Goal: Check status: Check status

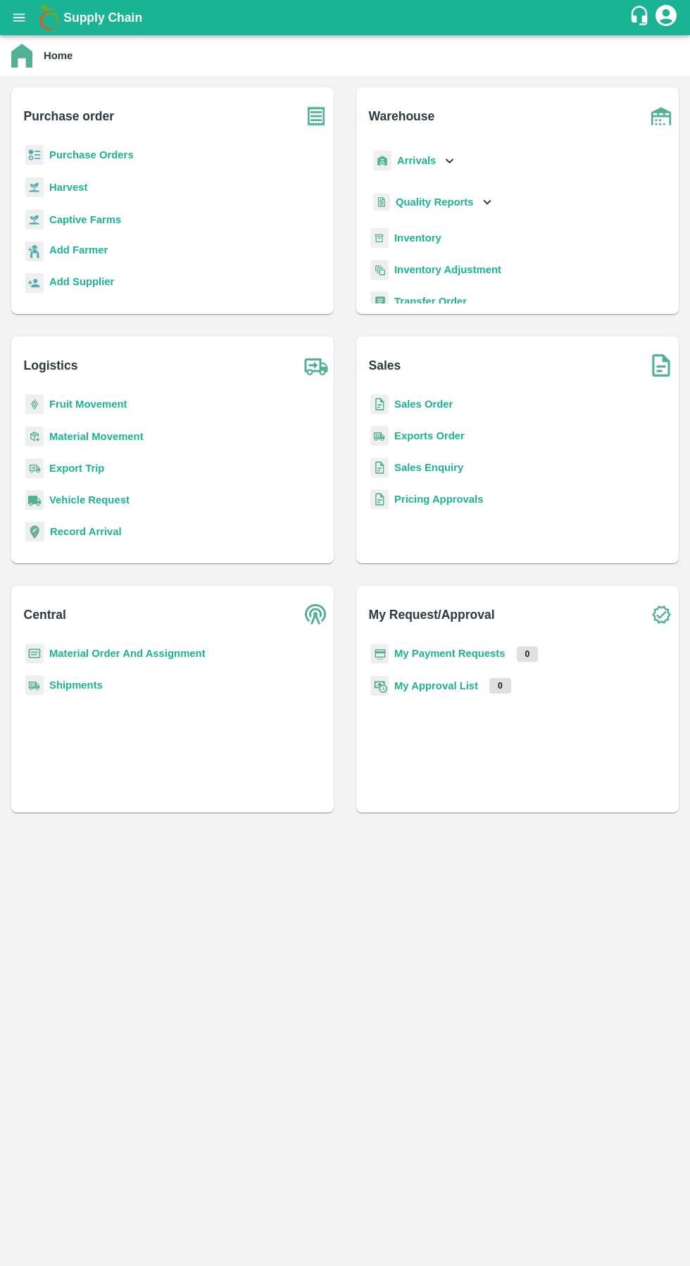
scroll to position [10, 0]
click at [430, 165] on div "Arrivals" at bounding box center [413, 151] width 87 height 32
click at [458, 216] on span "DC Arrivals" at bounding box center [434, 215] width 52 height 15
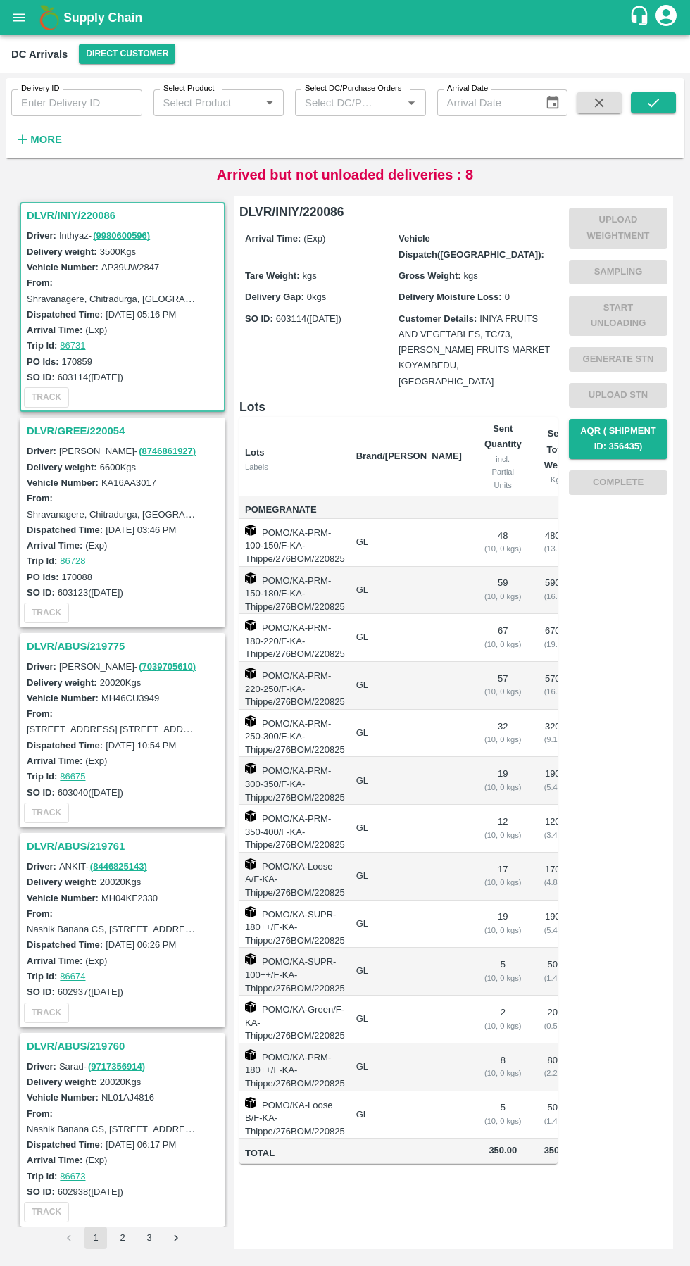
click at [120, 54] on button "Direct Customer" at bounding box center [127, 54] width 96 height 20
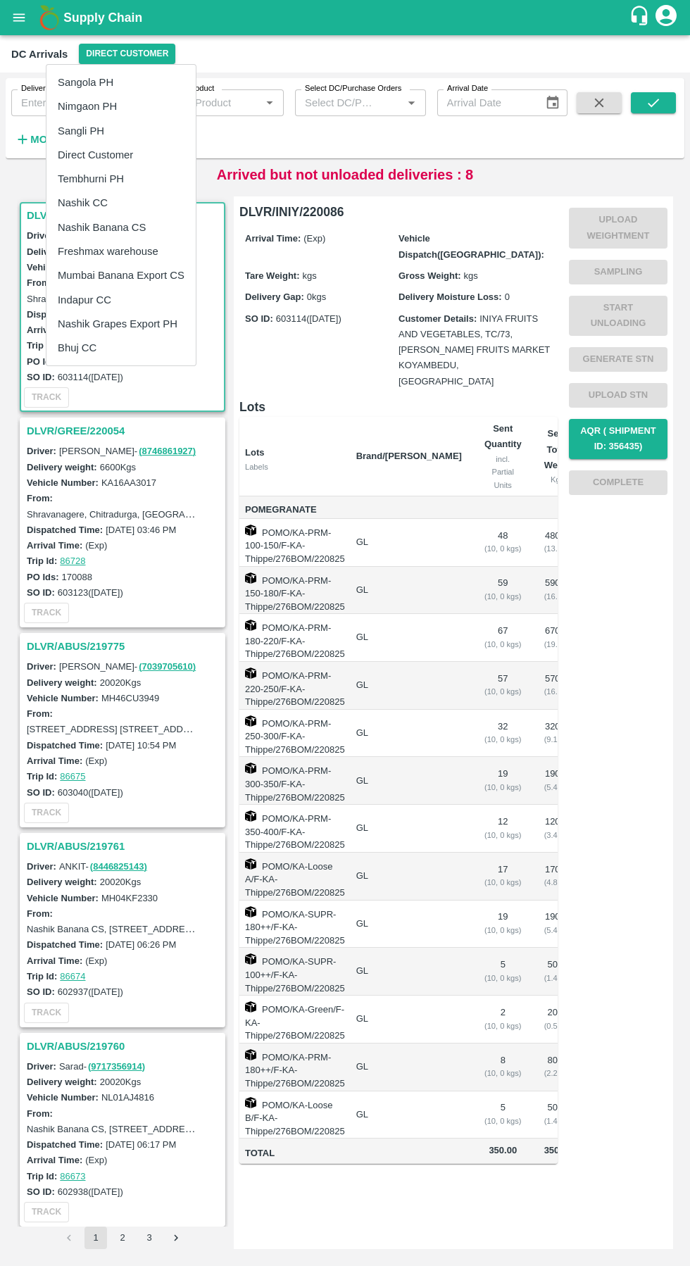
click at [113, 186] on li "Tembhurni PH" at bounding box center [120, 179] width 149 height 24
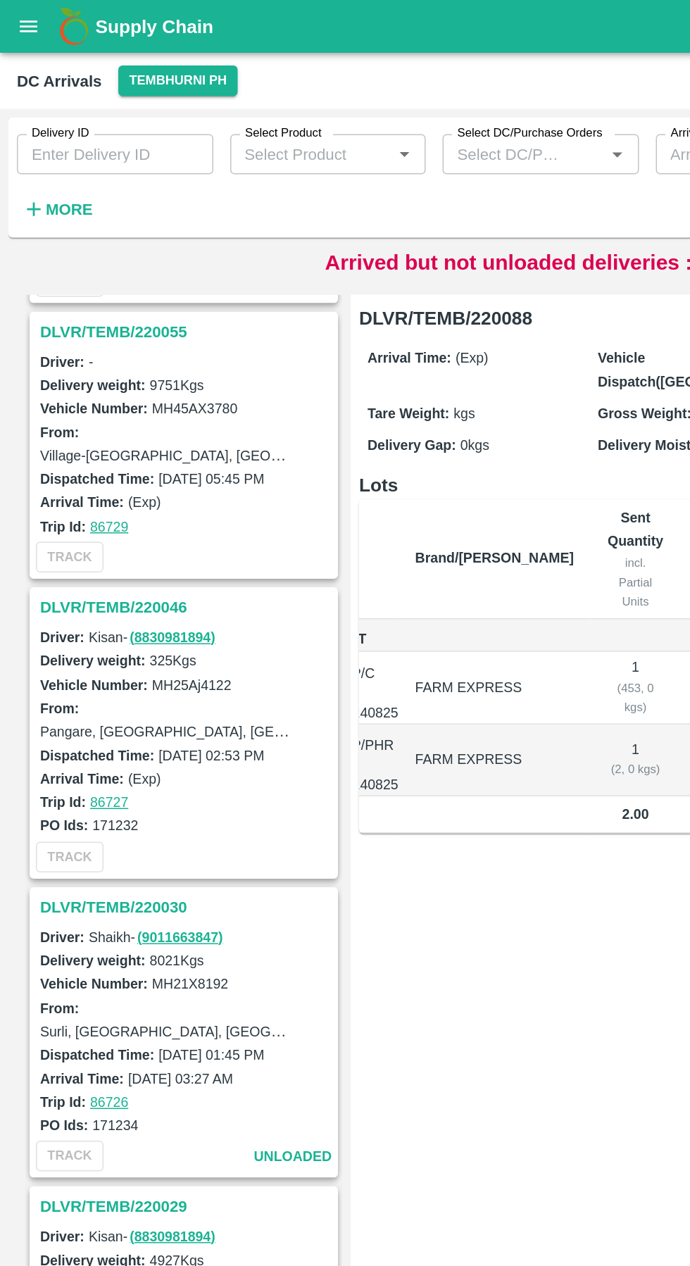
scroll to position [325, 0]
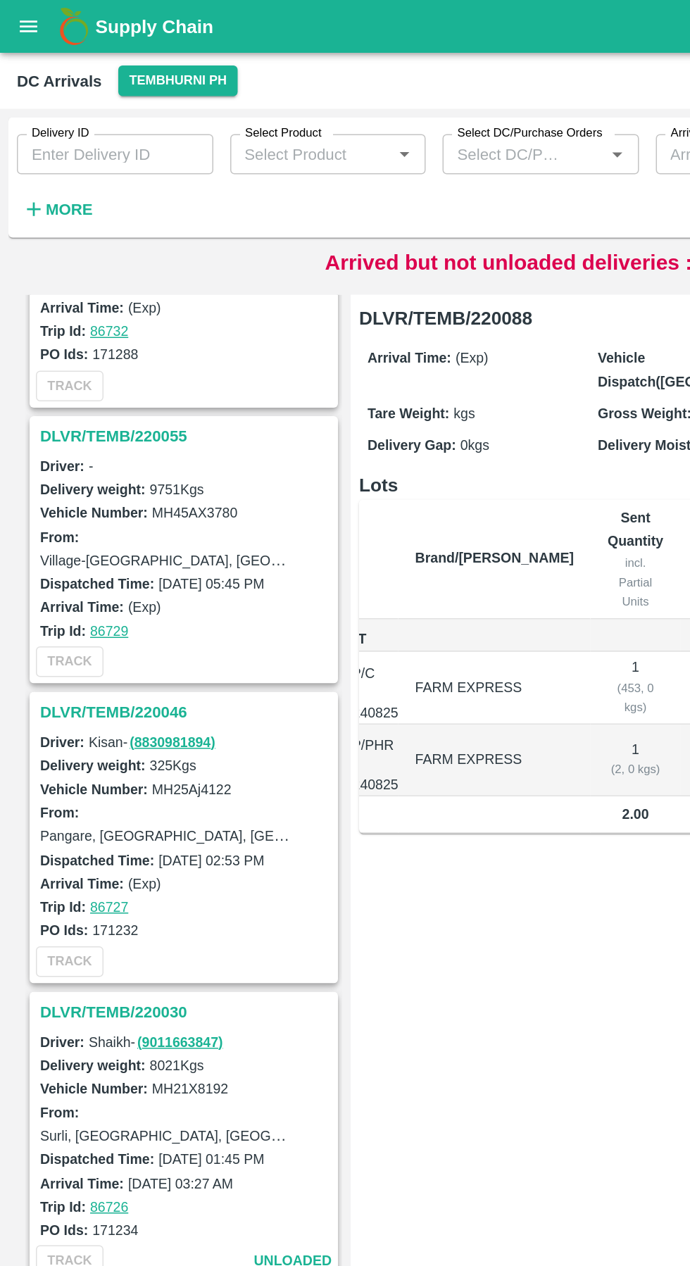
click at [82, 287] on h3 "DLVR/TEMB/220055" at bounding box center [125, 291] width 196 height 18
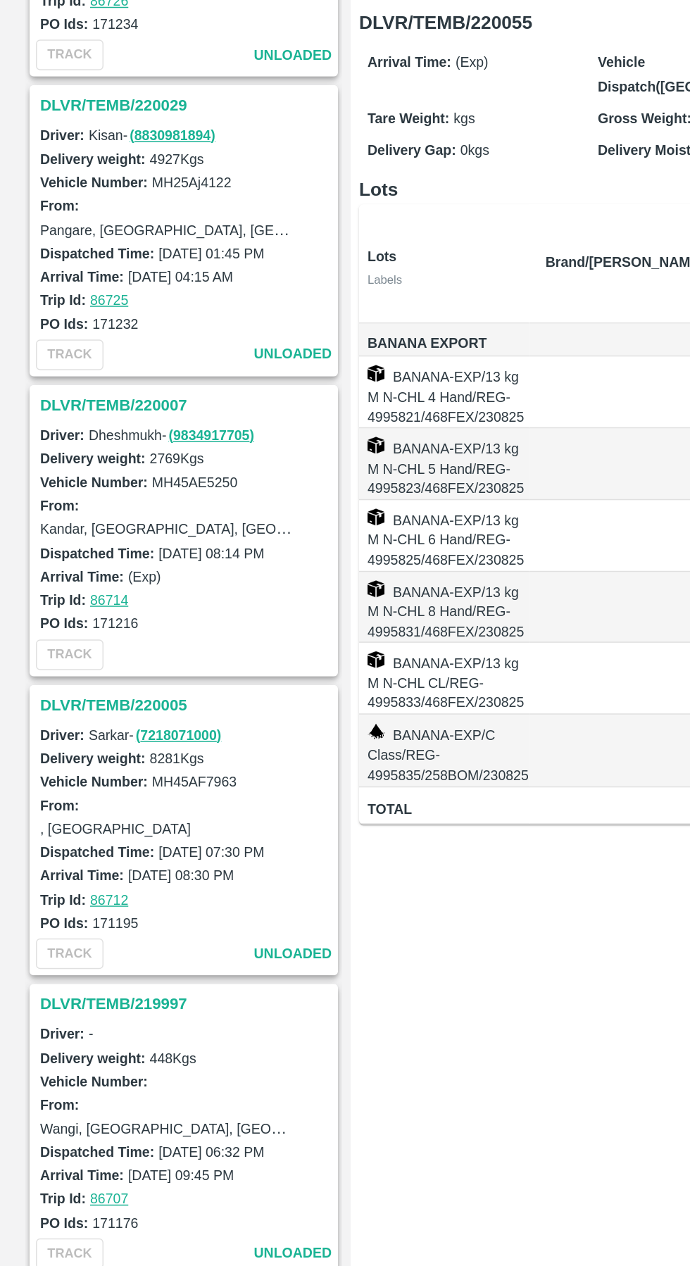
scroll to position [932, 0]
click at [61, 465] on h3 "DLVR/TEMB/220007" at bounding box center [125, 466] width 196 height 18
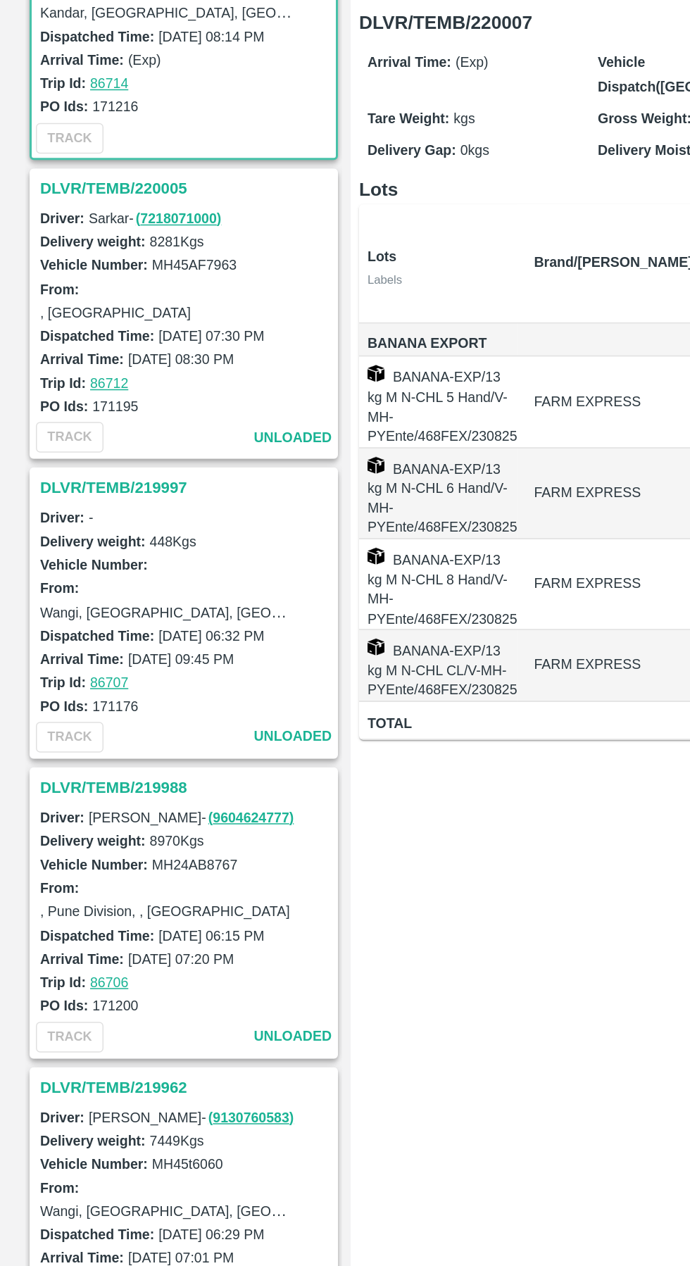
scroll to position [1279, 0]
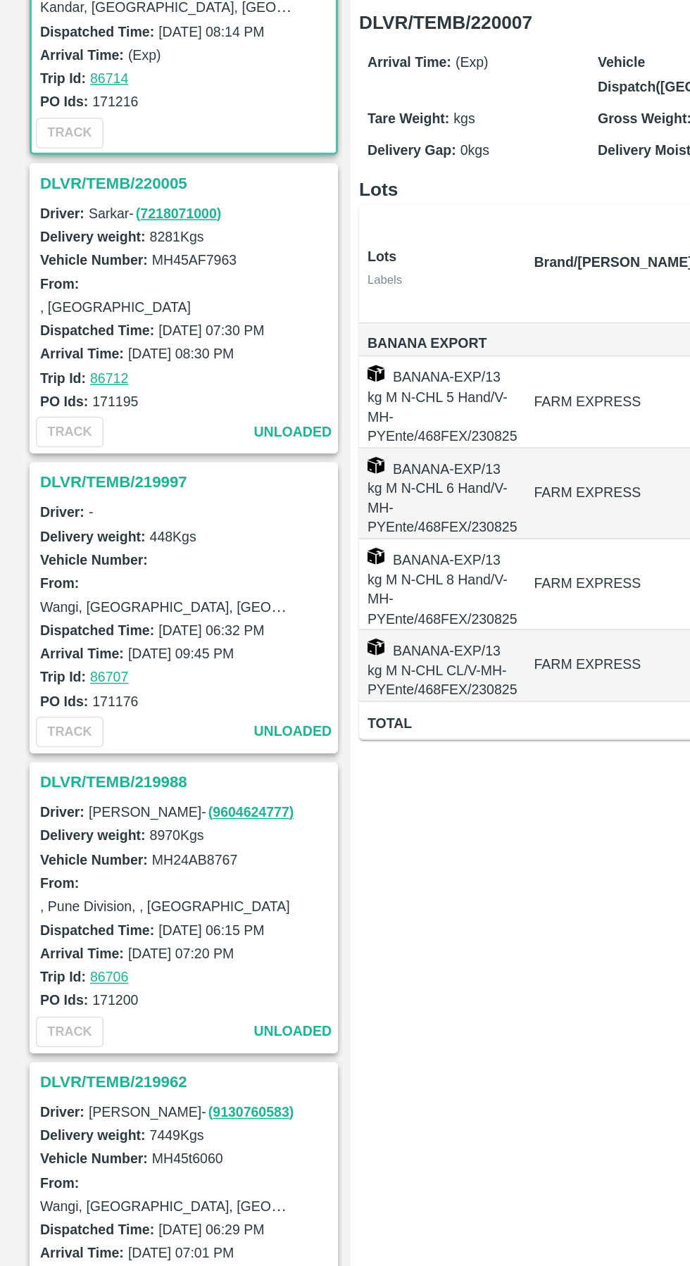
click at [85, 518] on h3 "DLVR/TEMB/219997" at bounding box center [125, 518] width 196 height 18
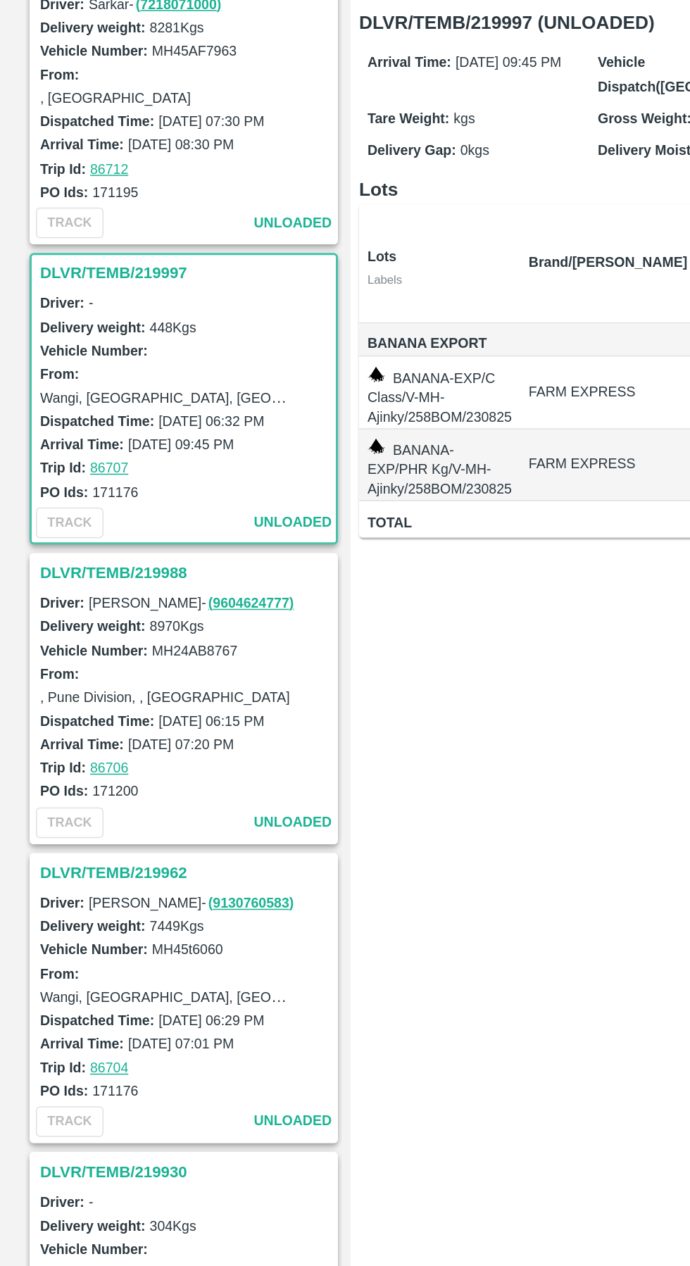
scroll to position [1588, 0]
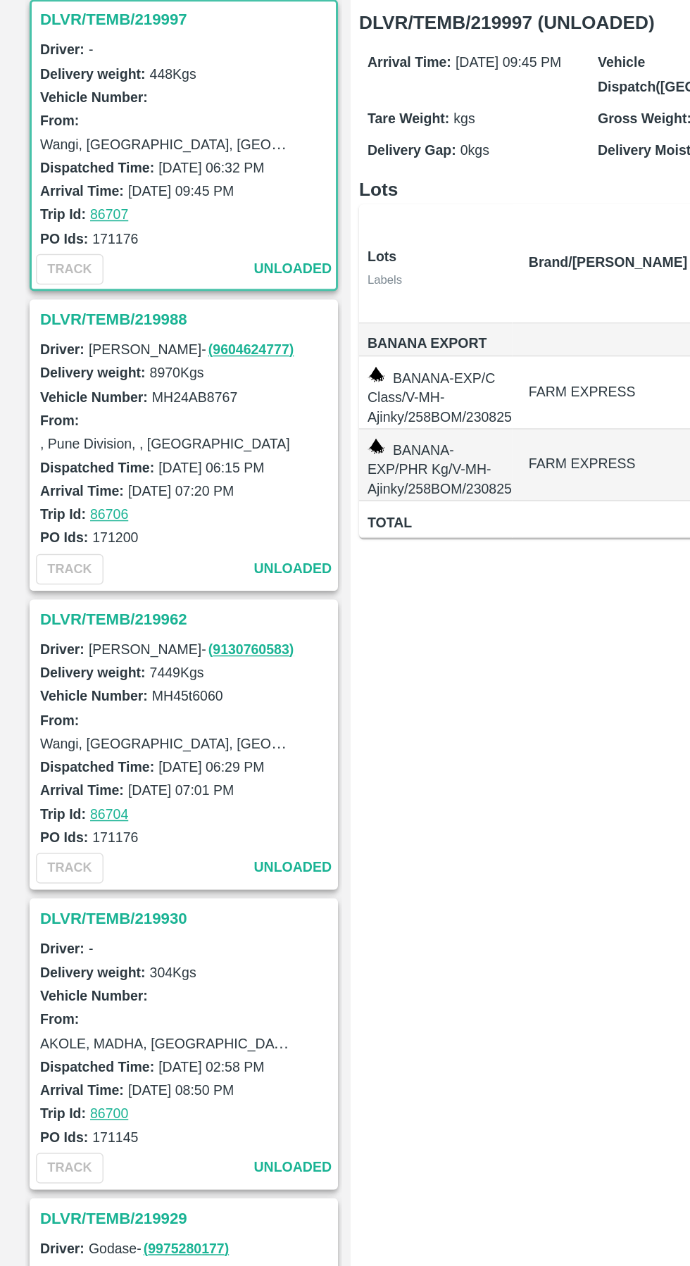
click at [76, 415] on h3 "DLVR/TEMB/219988" at bounding box center [125, 410] width 196 height 18
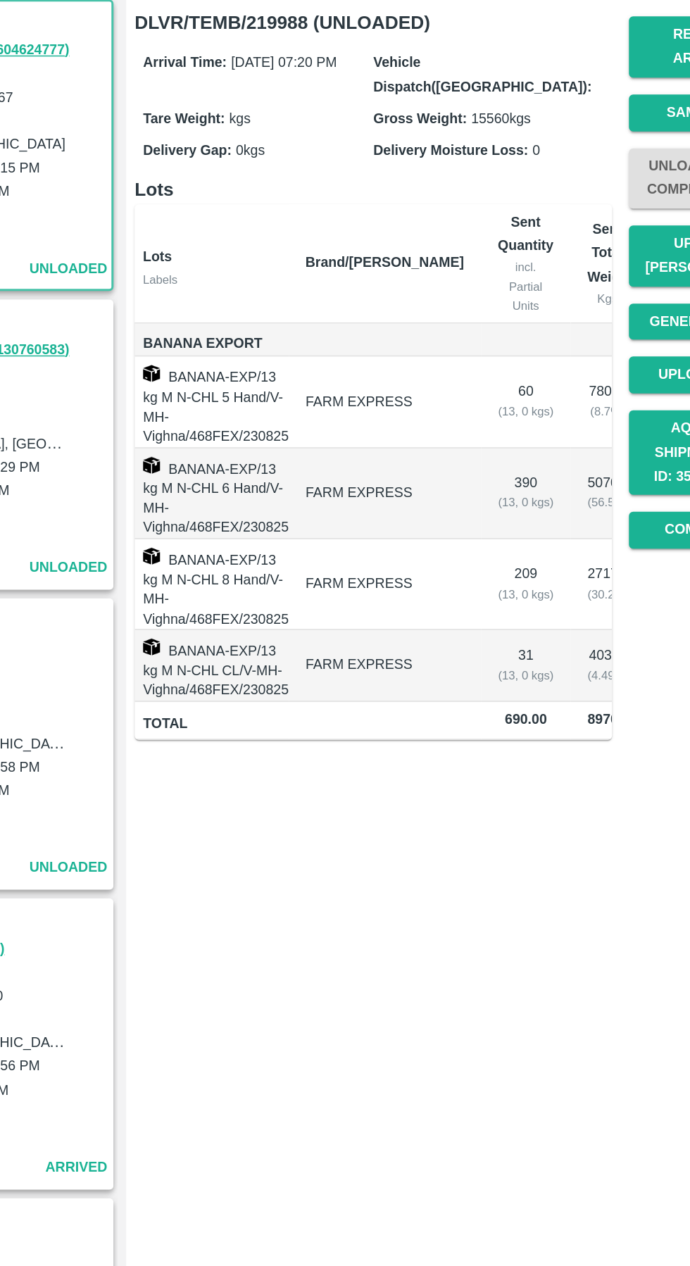
scroll to position [0, 77]
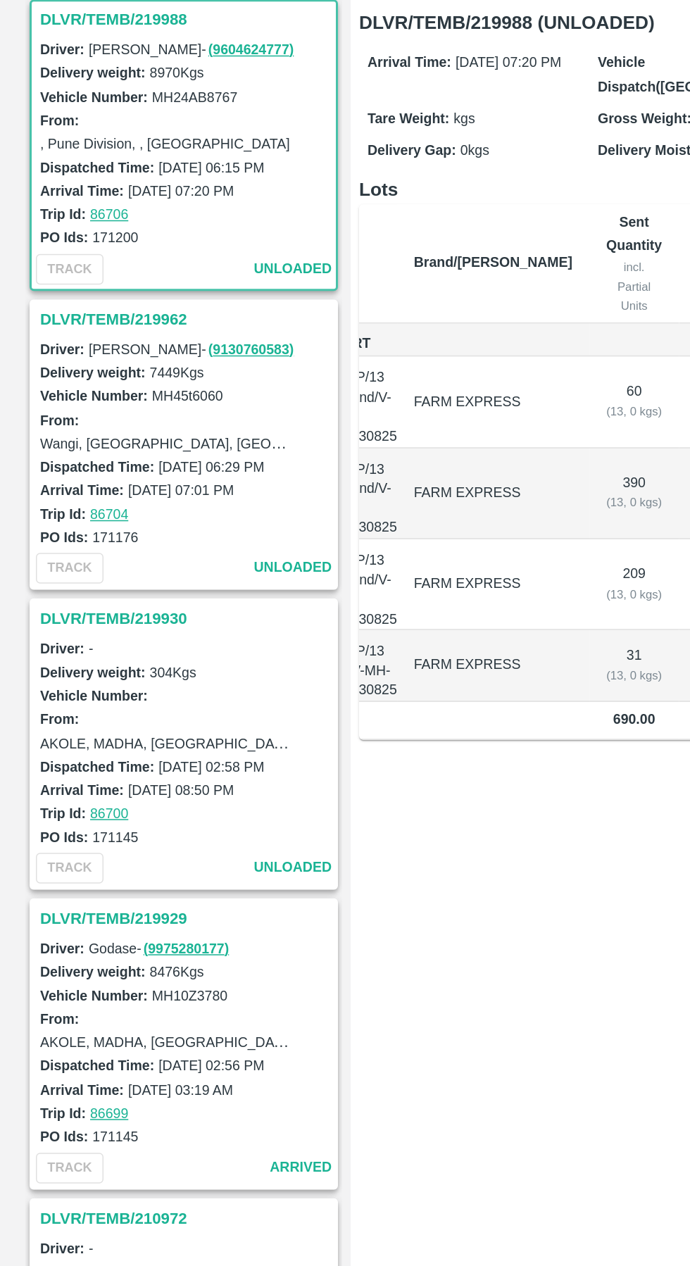
click at [80, 411] on h3 "DLVR/TEMB/219962" at bounding box center [125, 410] width 196 height 18
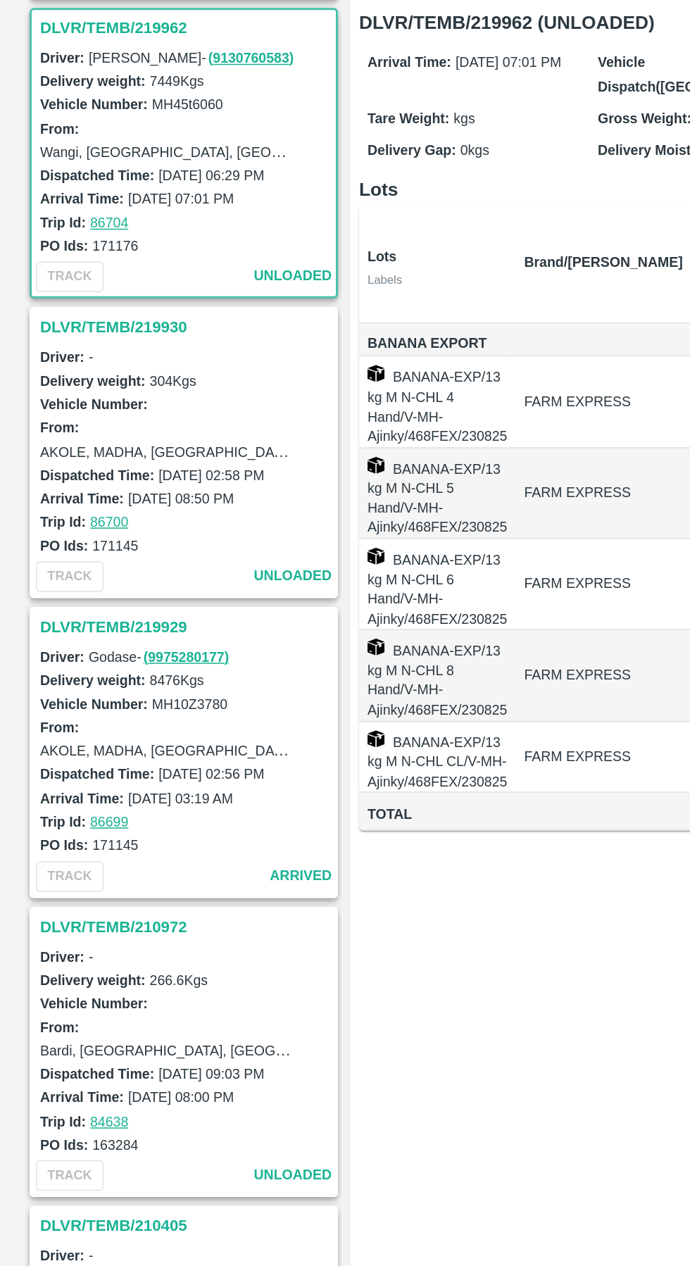
scroll to position [1988, 0]
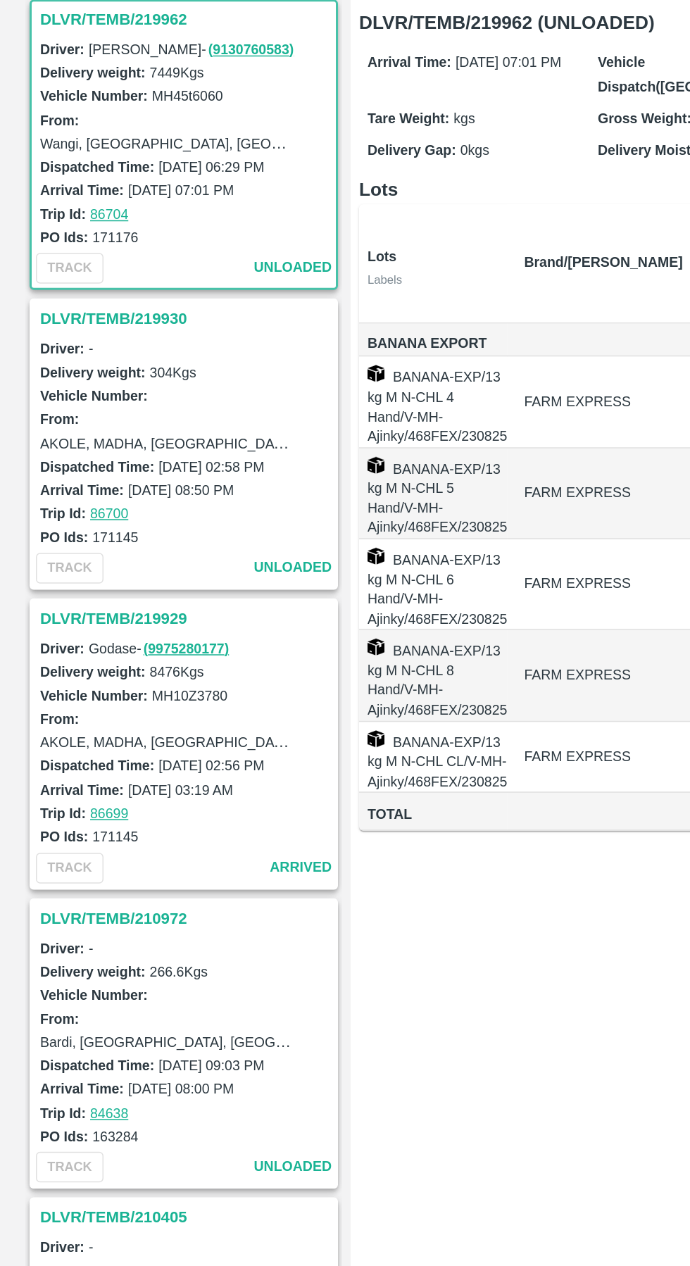
click at [75, 414] on h3 "DLVR/TEMB/219930" at bounding box center [125, 409] width 196 height 18
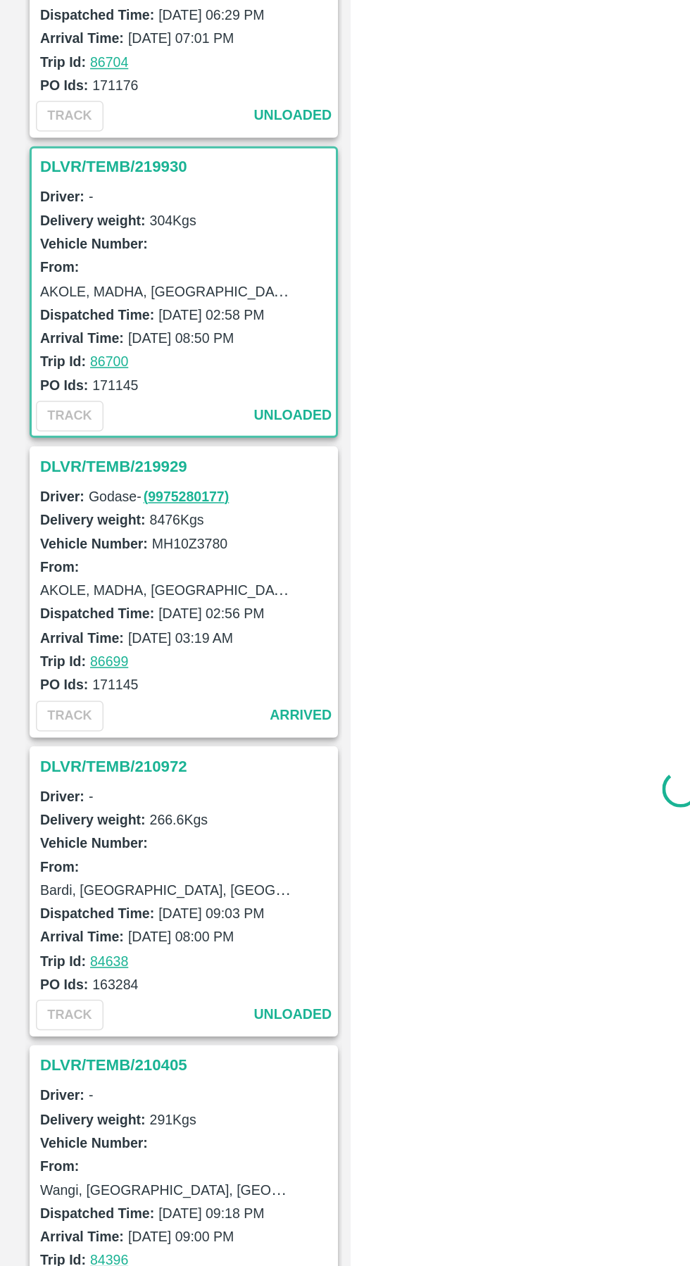
scroll to position [2187, 0]
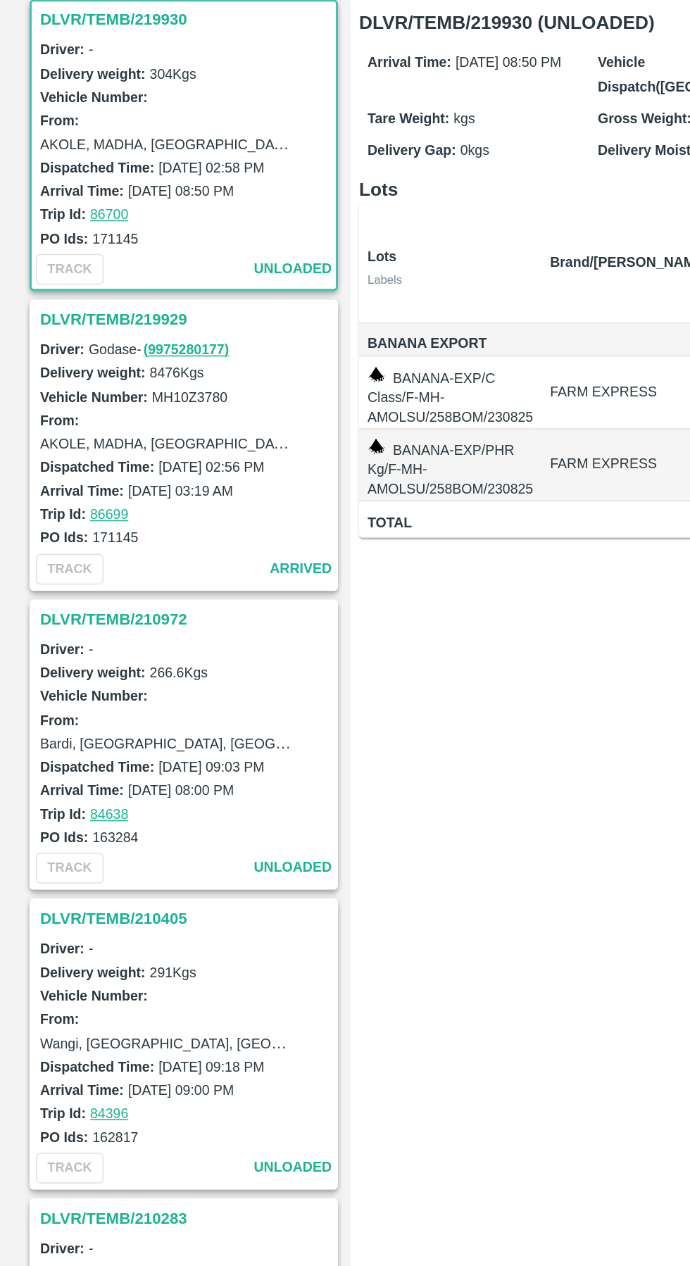
click at [73, 410] on h3 "DLVR/TEMB/219929" at bounding box center [125, 410] width 196 height 18
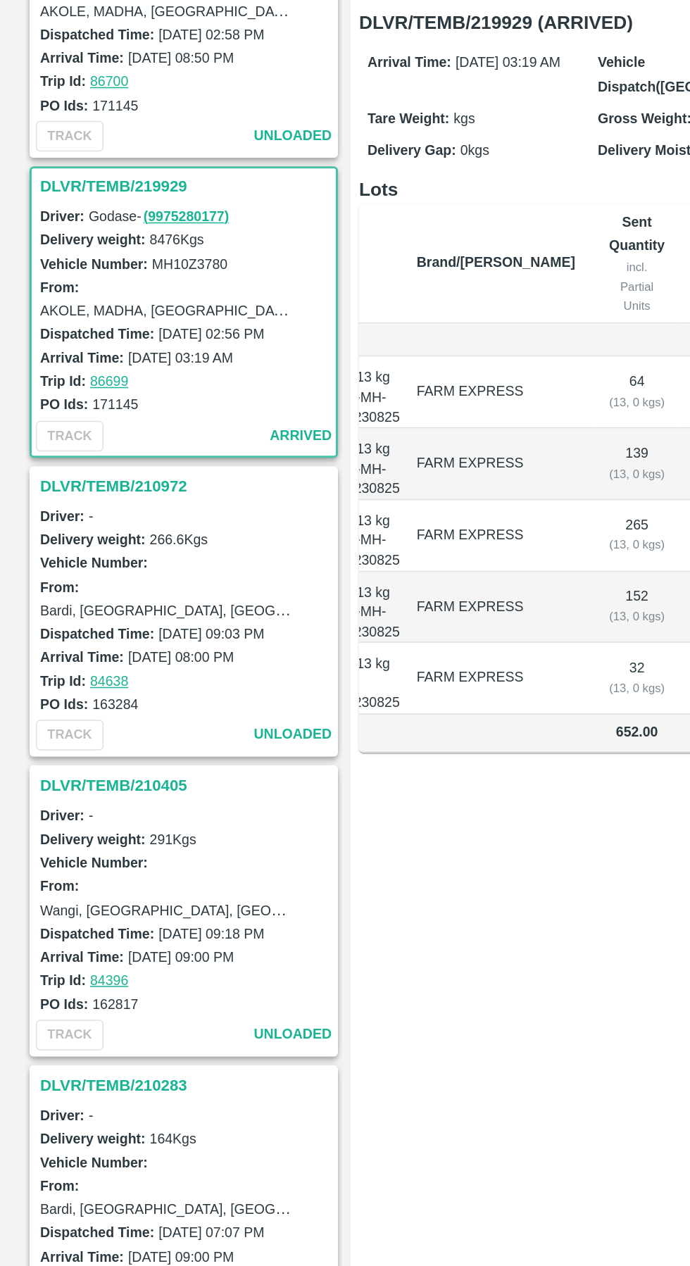
scroll to position [2229, 0]
